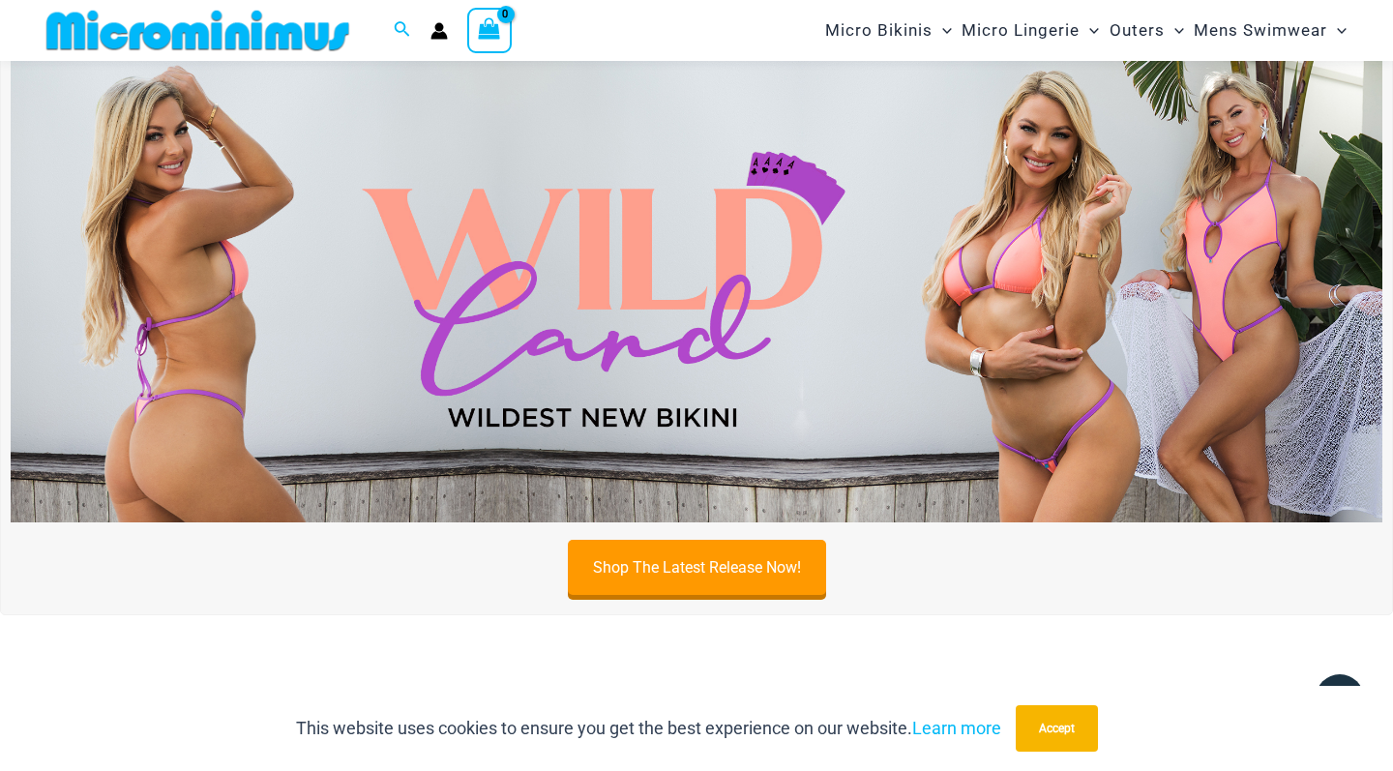
scroll to position [613, 0]
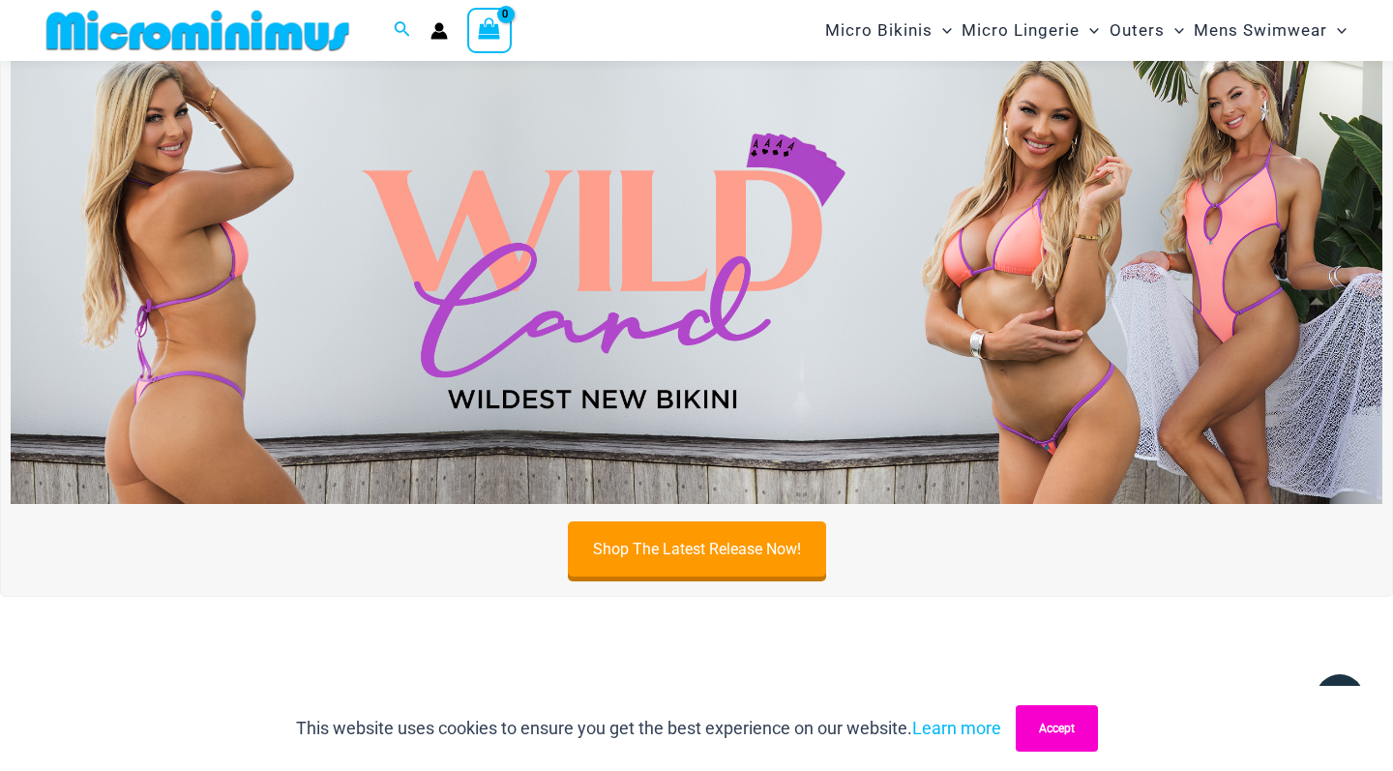
click at [1064, 727] on button "Accept" at bounding box center [1057, 728] width 82 height 46
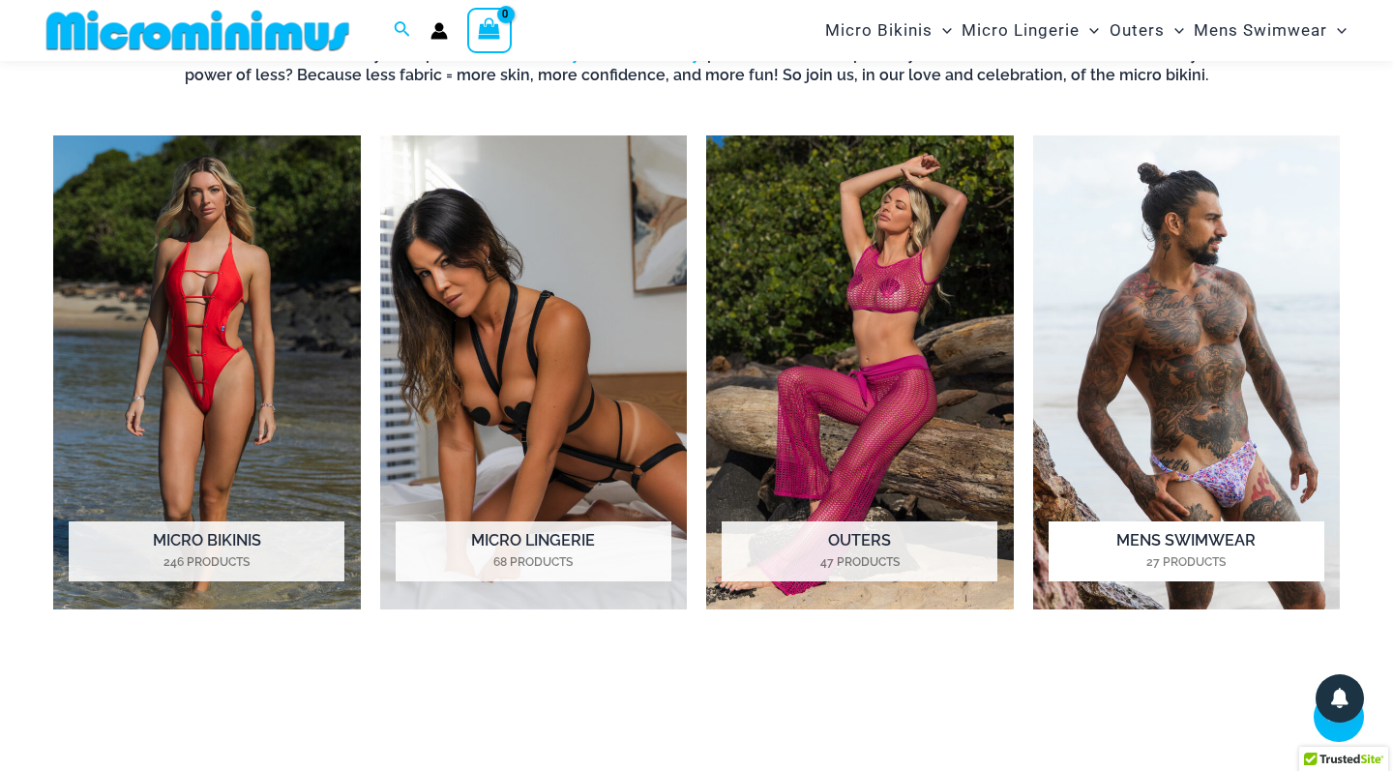
scroll to position [1315, 0]
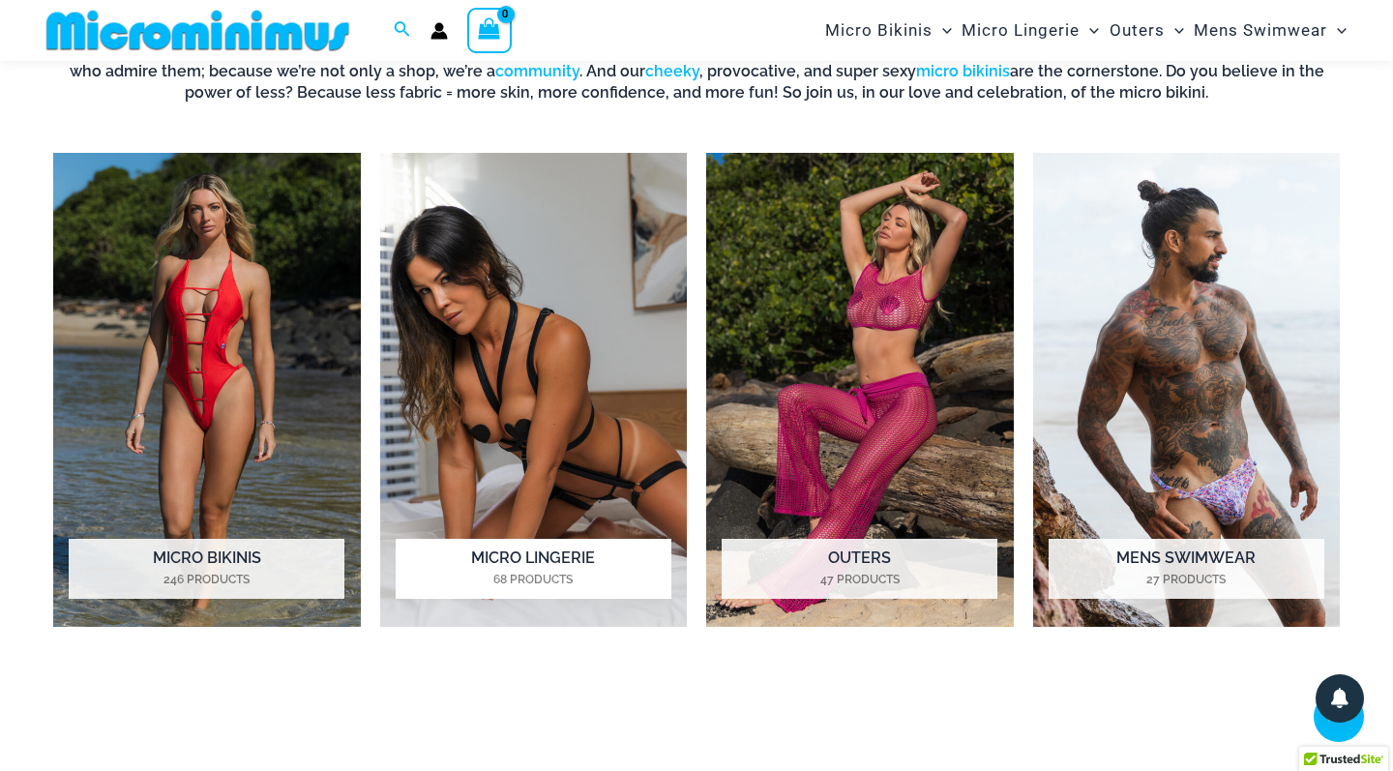
click at [576, 373] on img "Visit product category Micro Lingerie" at bounding box center [534, 390] width 308 height 475
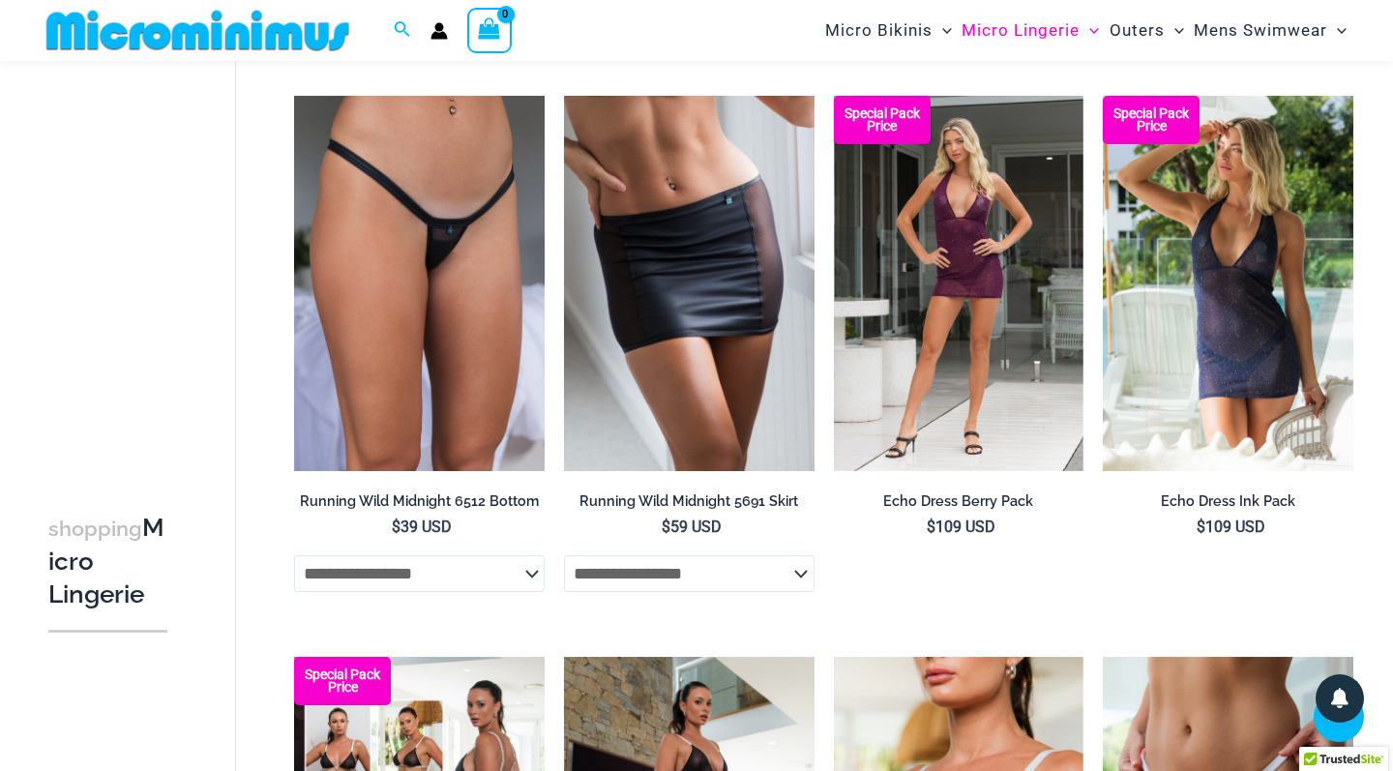
scroll to position [1417, 0]
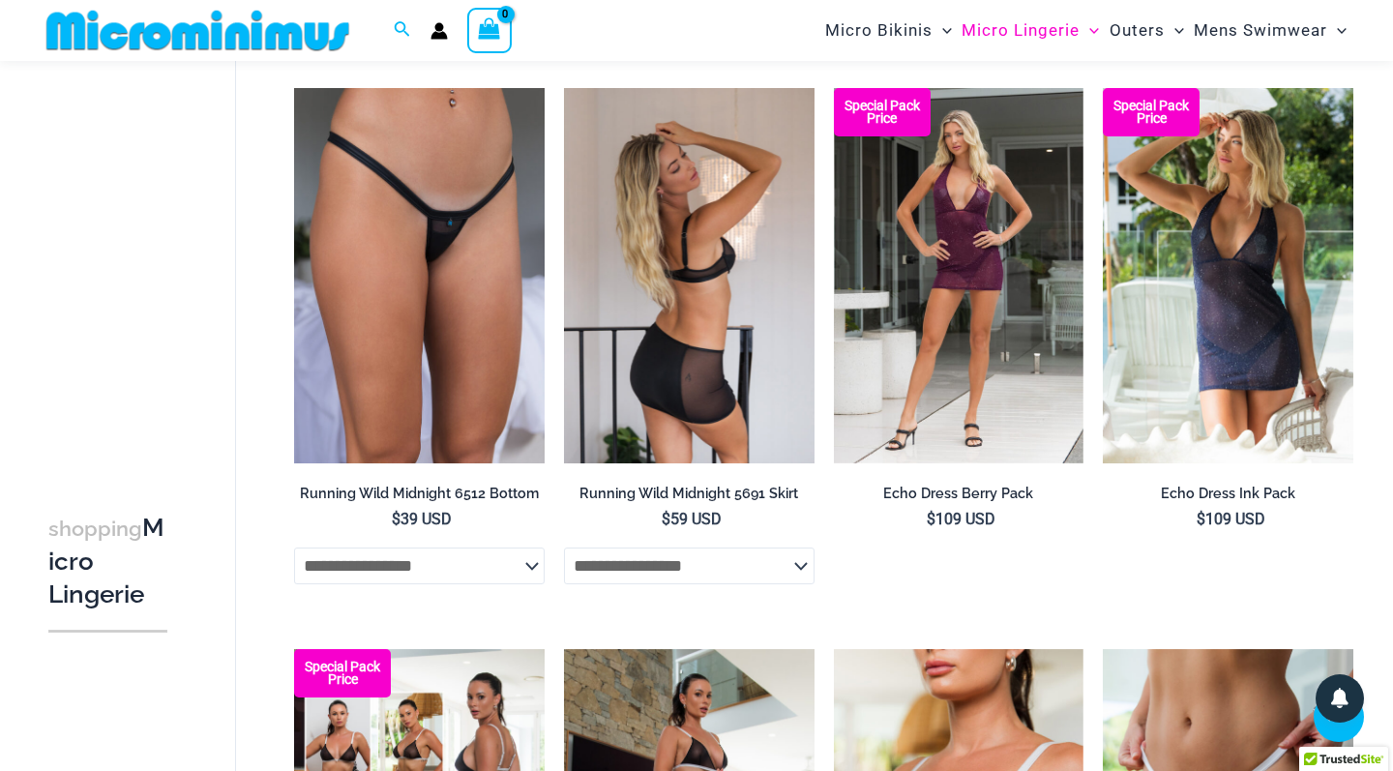
click at [733, 278] on img at bounding box center [689, 275] width 251 height 375
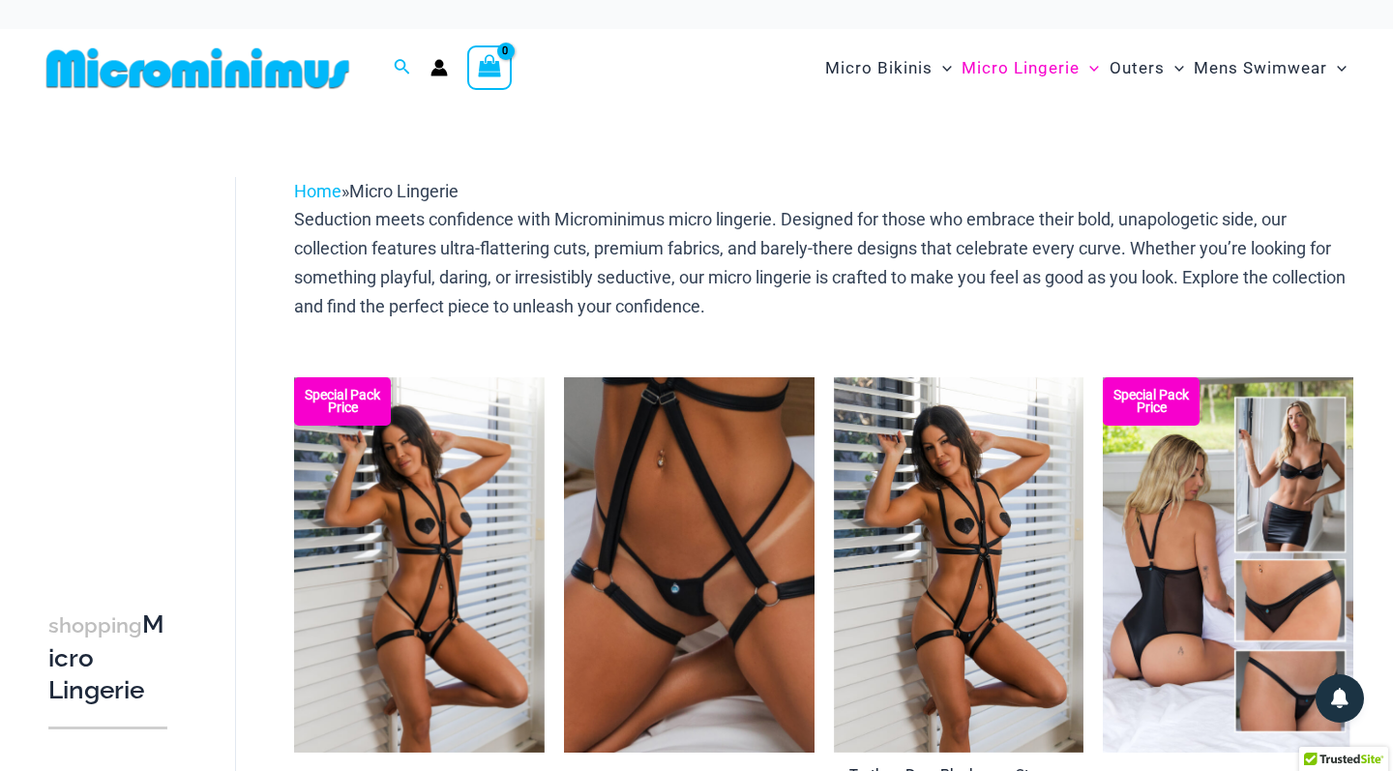
scroll to position [0, 0]
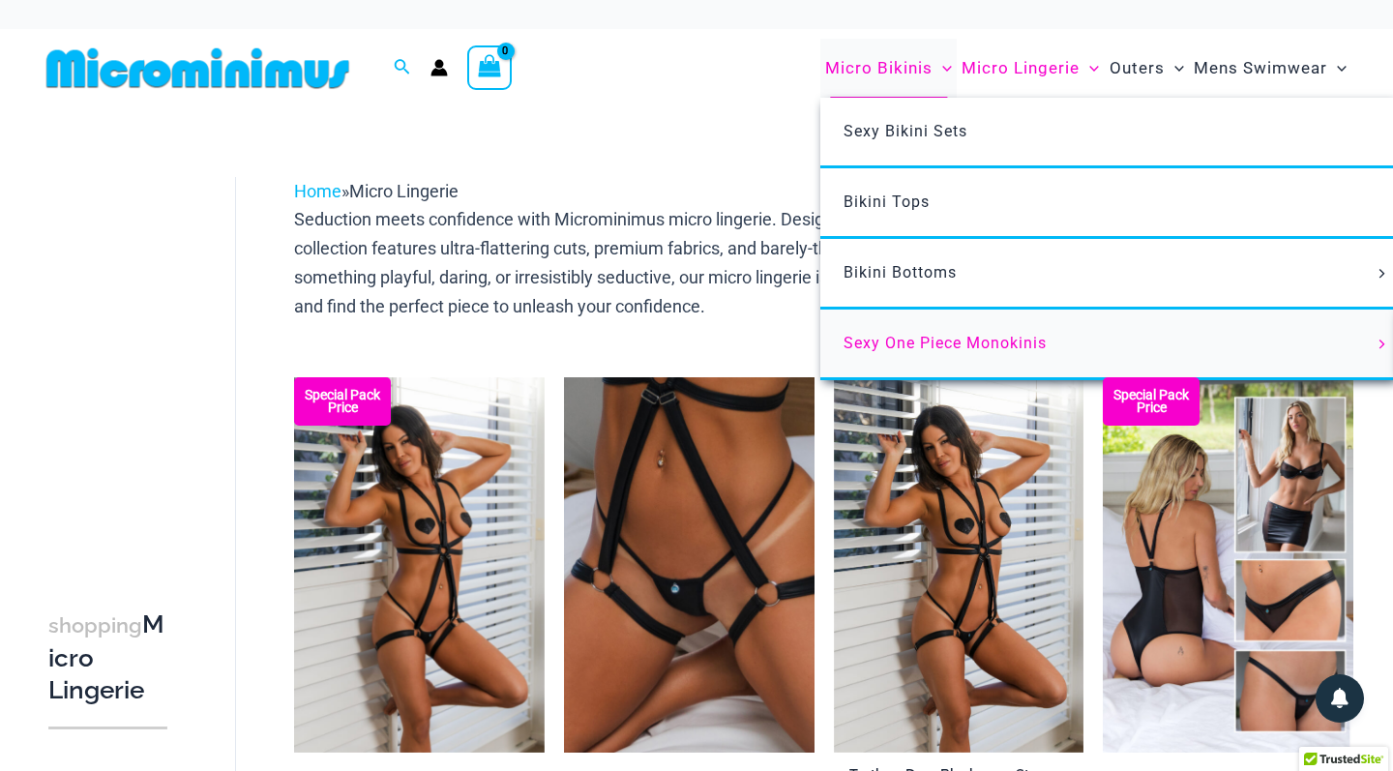
click at [915, 334] on span "Sexy One Piece Monokinis" at bounding box center [945, 343] width 203 height 18
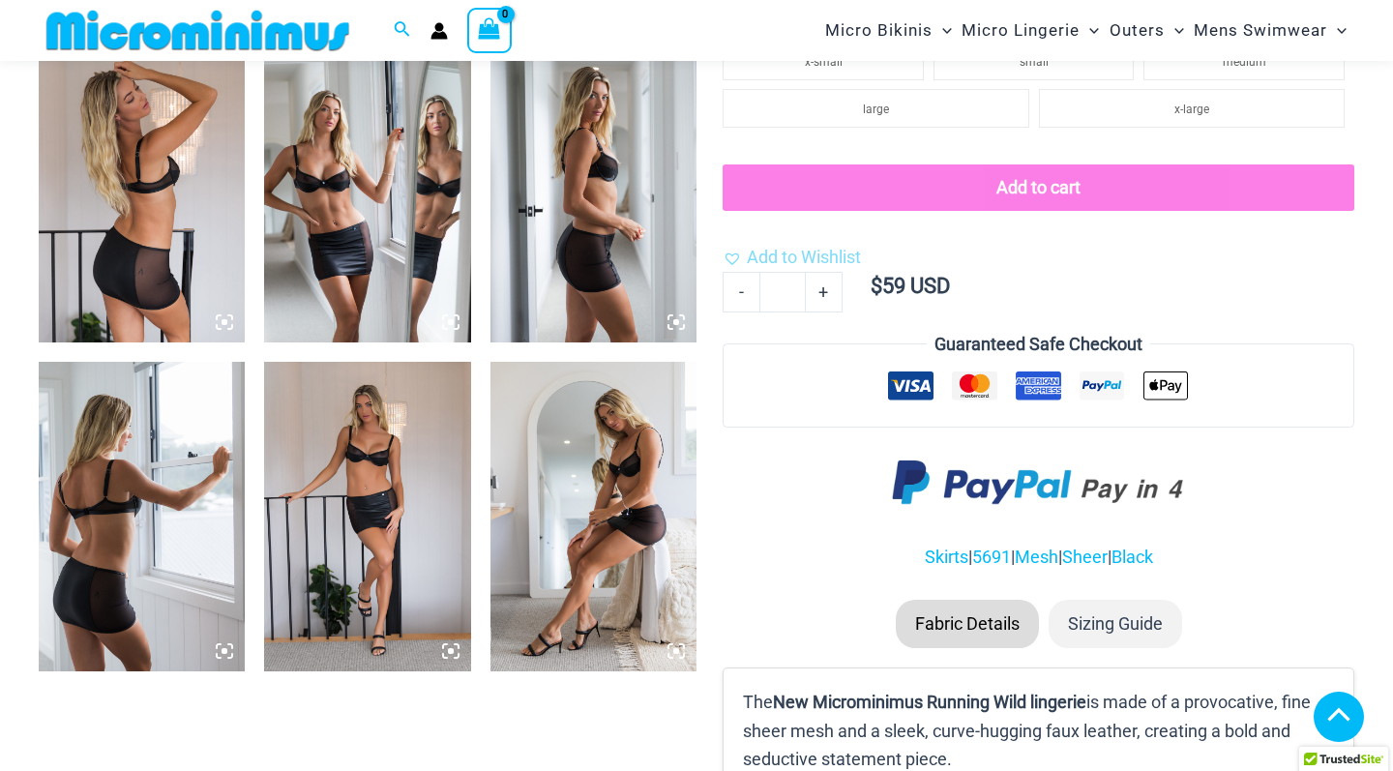
scroll to position [1176, 0]
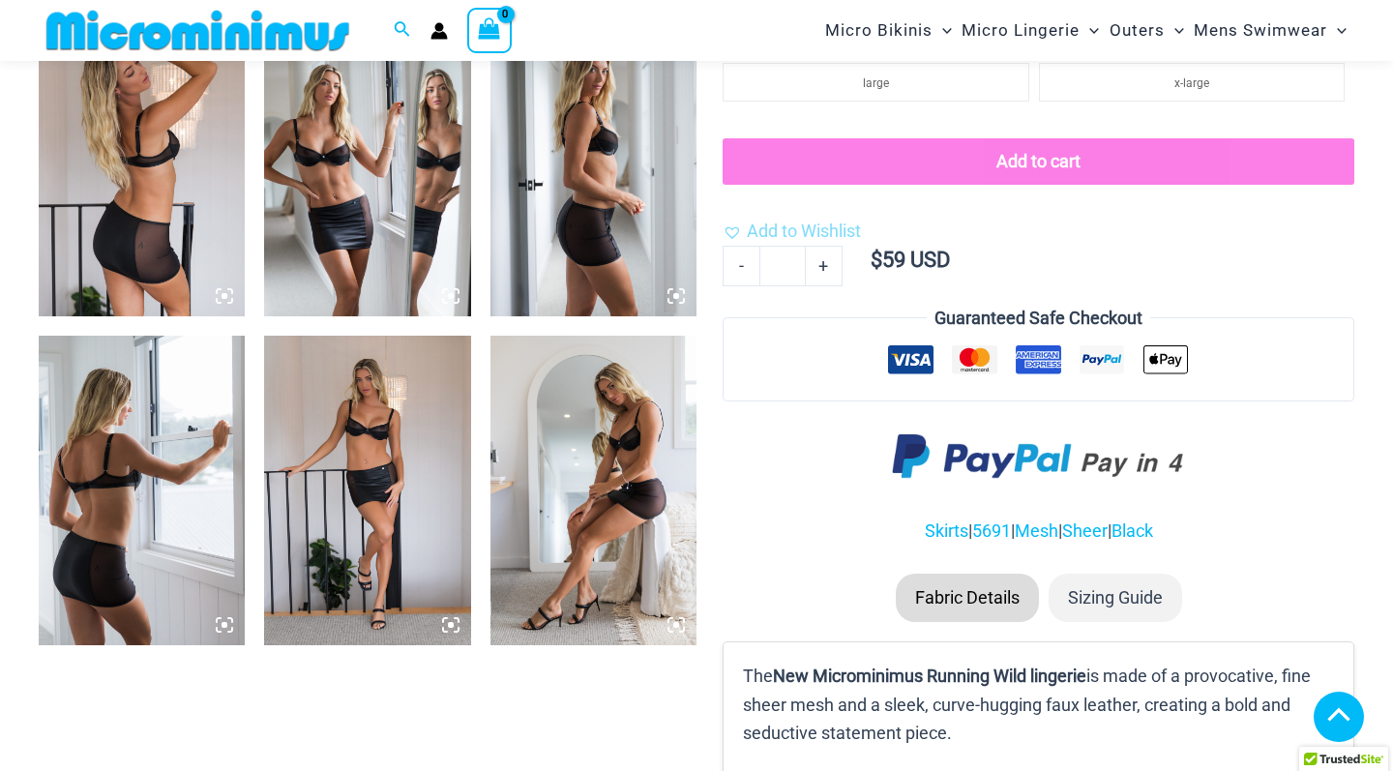
click at [153, 493] on img at bounding box center [142, 491] width 206 height 310
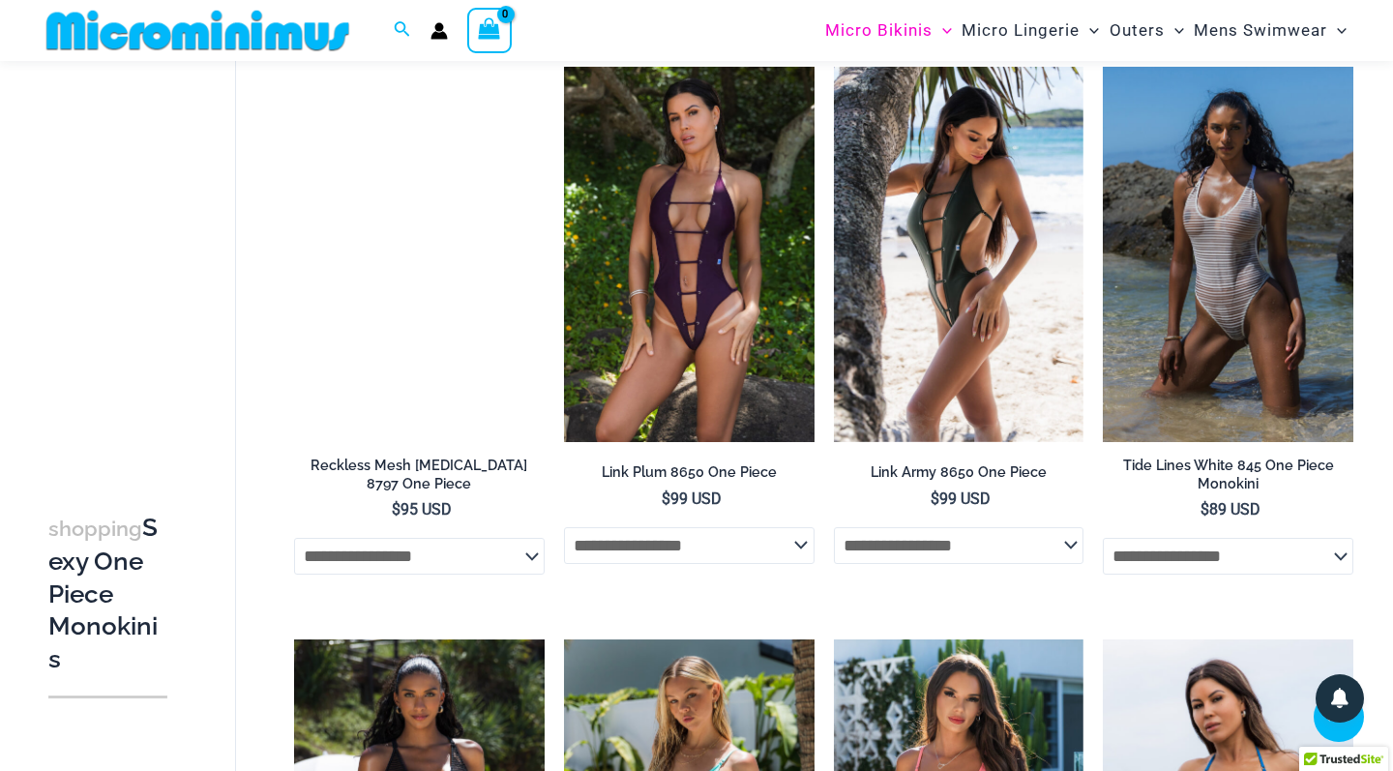
scroll to position [1904, 0]
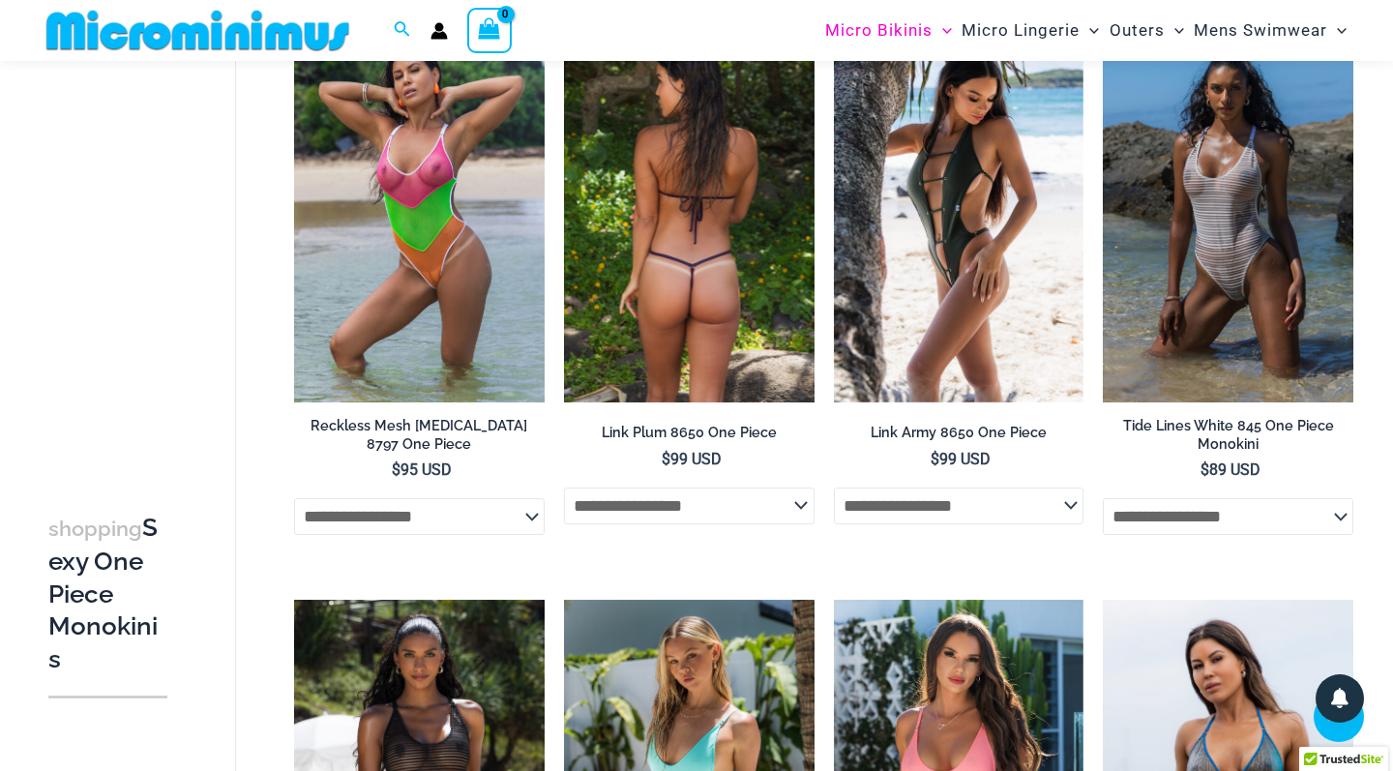
click at [703, 316] on img at bounding box center [689, 214] width 251 height 375
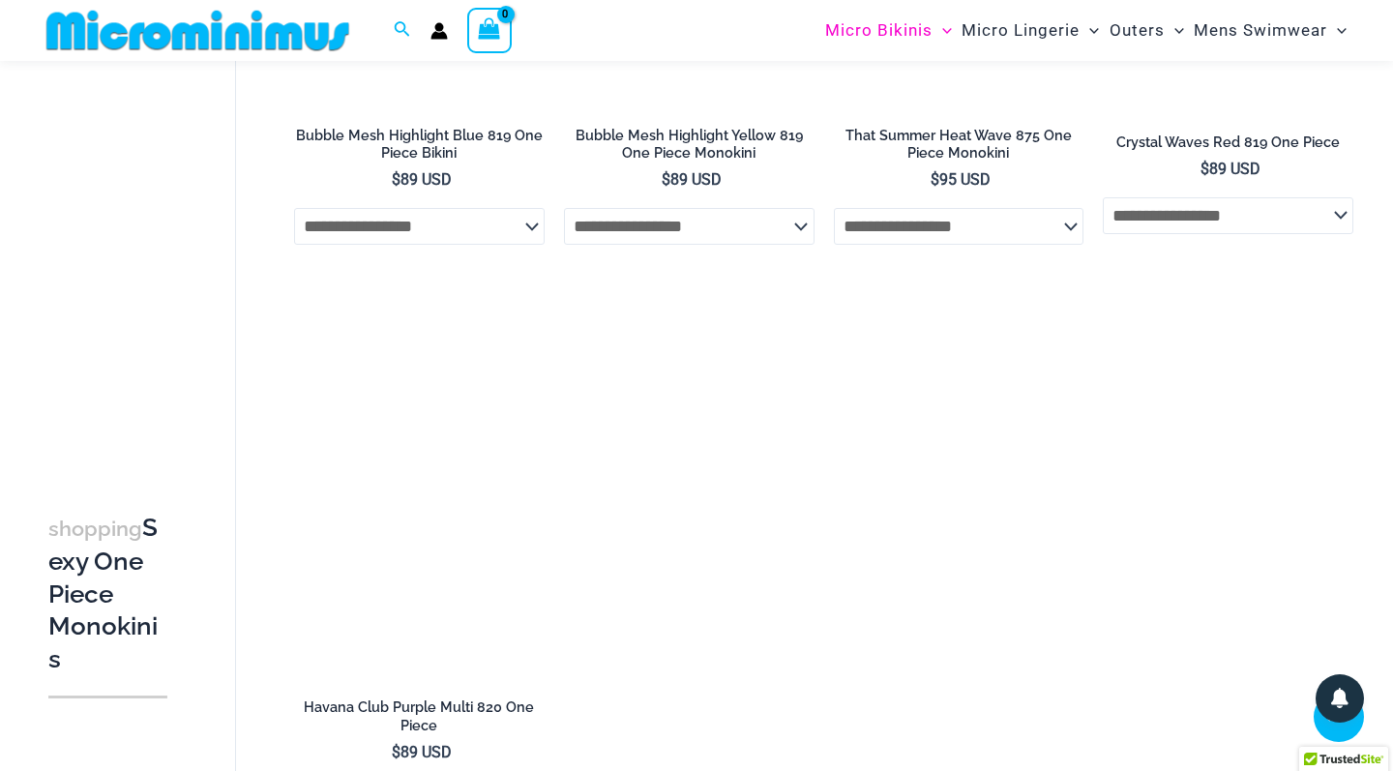
scroll to position [4018, 0]
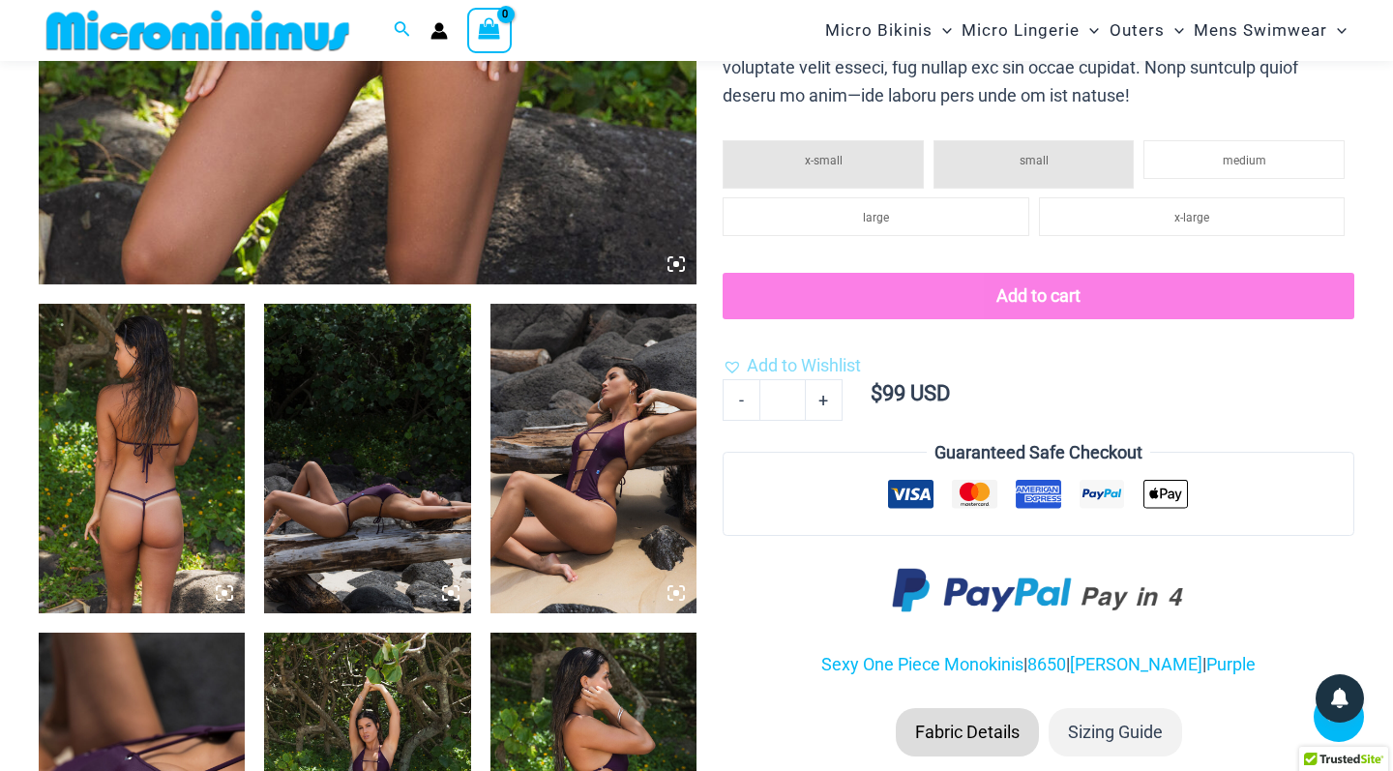
scroll to position [885, 0]
